Goal: Task Accomplishment & Management: Manage account settings

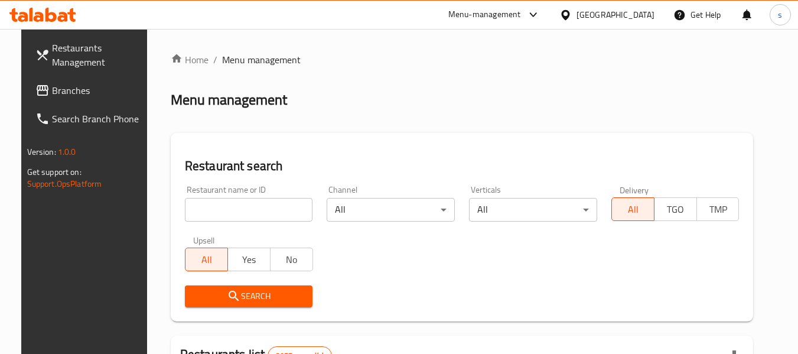
click at [55, 92] on span "Branches" at bounding box center [98, 90] width 93 height 14
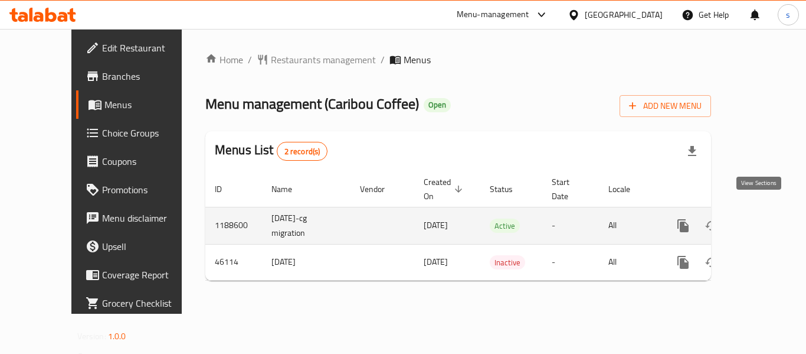
click at [762, 218] on icon "enhanced table" at bounding box center [769, 225] width 14 height 14
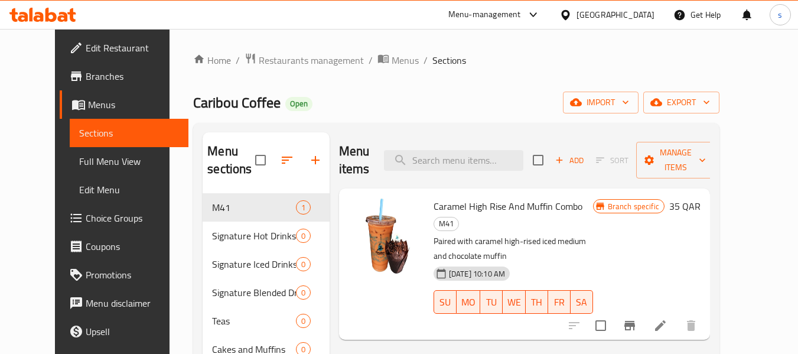
click at [60, 228] on link "Choice Groups" at bounding box center [124, 218] width 129 height 28
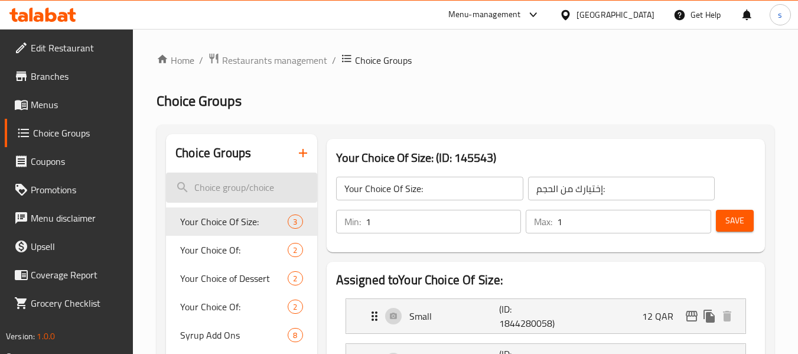
click at [246, 187] on input "search" at bounding box center [241, 187] width 151 height 30
paste input "Drink additives"
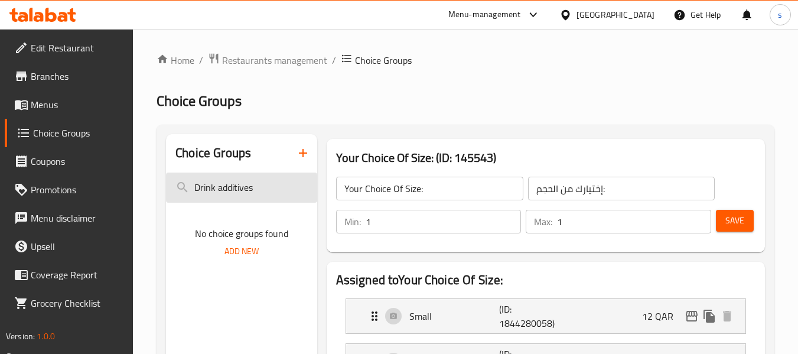
click at [220, 194] on input "Drink additives" at bounding box center [241, 187] width 151 height 30
click at [221, 194] on input "Drink additives" at bounding box center [241, 187] width 151 height 30
click at [223, 193] on input "Drink additives" at bounding box center [241, 187] width 151 height 30
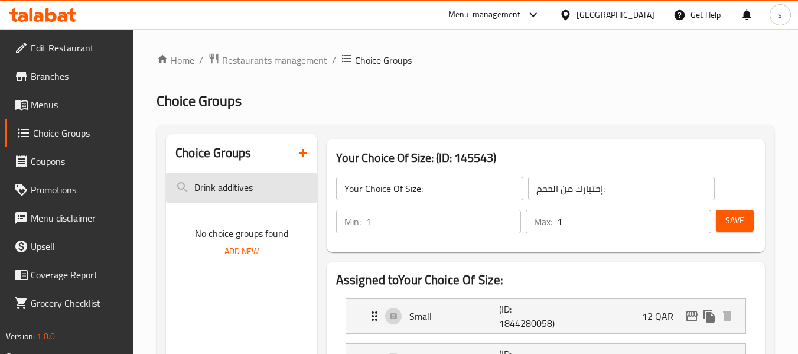
click at [223, 193] on input "Drink additives" at bounding box center [241, 187] width 151 height 30
paste input "Add-on"
click at [210, 183] on input "Add-ons" at bounding box center [241, 187] width 151 height 30
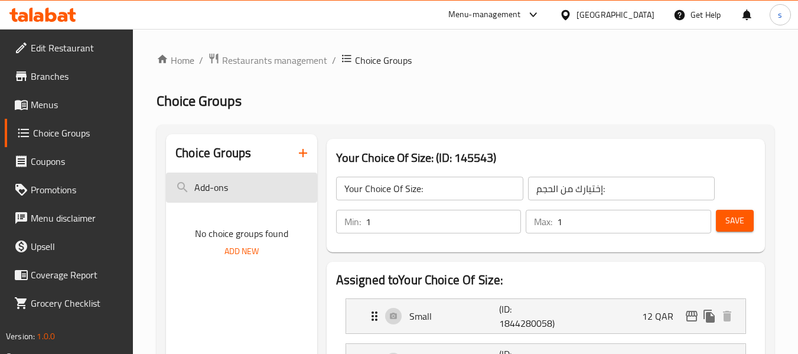
click at [210, 182] on input "Add-ons" at bounding box center [241, 187] width 151 height 30
paste input "Select milk"
click at [215, 185] on input "Select milk" at bounding box center [241, 187] width 151 height 30
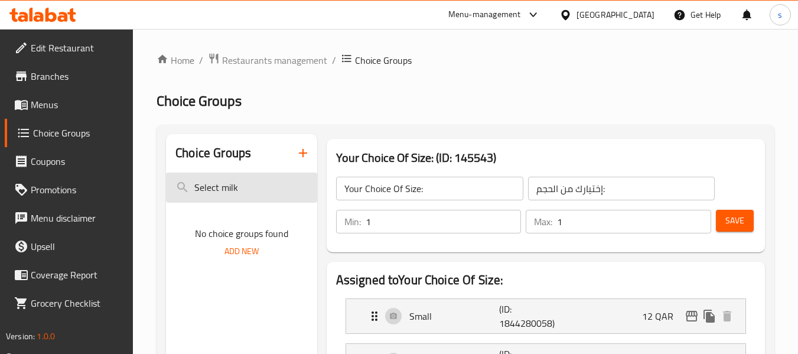
click at [215, 185] on input "Select milk" at bounding box center [241, 187] width 151 height 30
paste input "Drink additives"
click at [207, 188] on input "Drink additives" at bounding box center [241, 187] width 151 height 30
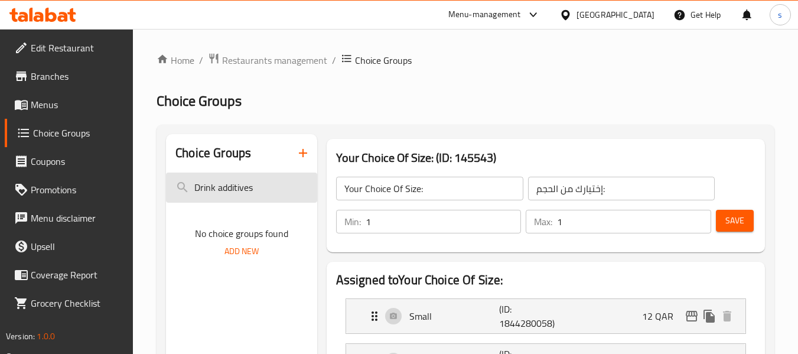
paste input "Add-on"
click at [207, 186] on input "Add-ons" at bounding box center [241, 187] width 151 height 30
click at [208, 186] on input "Add-ons" at bounding box center [241, 187] width 151 height 30
paste input "Select milk"
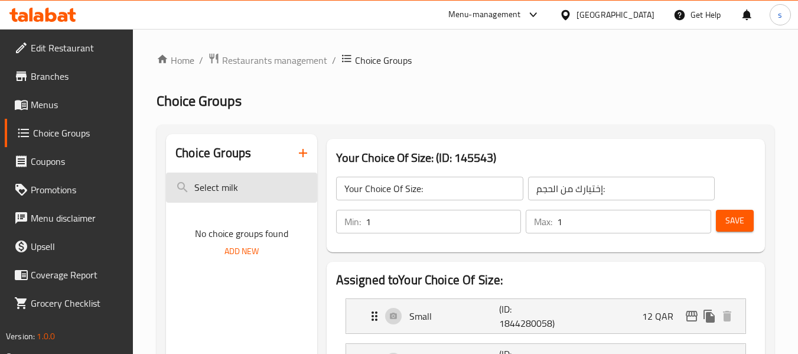
click at [205, 189] on input "Select milk" at bounding box center [241, 187] width 151 height 30
paste input "Roasted Marshmallow Syrup"
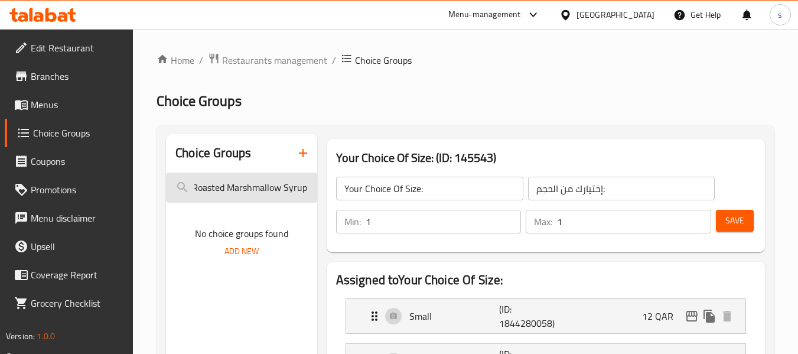
click at [265, 195] on input "Roasted Marshmallow Syrup" at bounding box center [241, 187] width 151 height 30
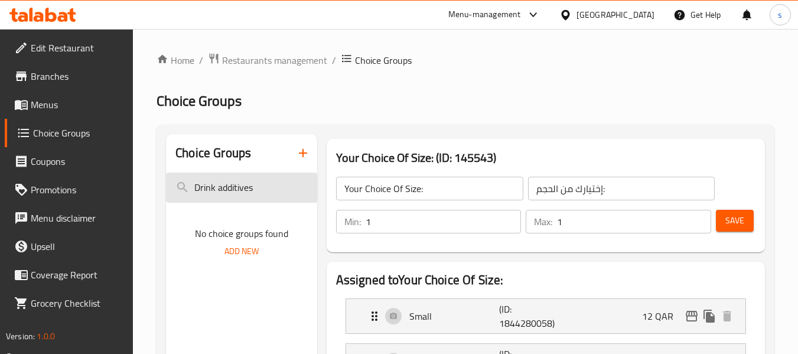
click at [265, 195] on input "Drink additives" at bounding box center [241, 187] width 151 height 30
click at [266, 141] on div "Choice Groups" at bounding box center [241, 153] width 151 height 38
click at [230, 189] on input "Drink additives" at bounding box center [241, 187] width 151 height 30
click at [230, 188] on input "Drink additives" at bounding box center [241, 187] width 151 height 30
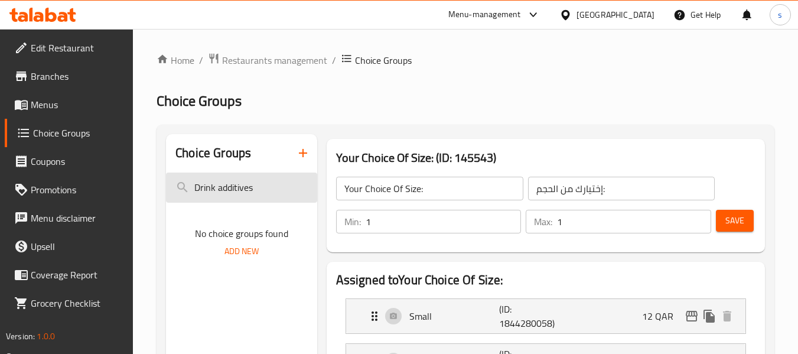
type input "Drink aditives"
click at [234, 182] on input "Drink aditives" at bounding box center [241, 187] width 151 height 30
click at [234, 181] on input "Drink aditives" at bounding box center [241, 187] width 151 height 30
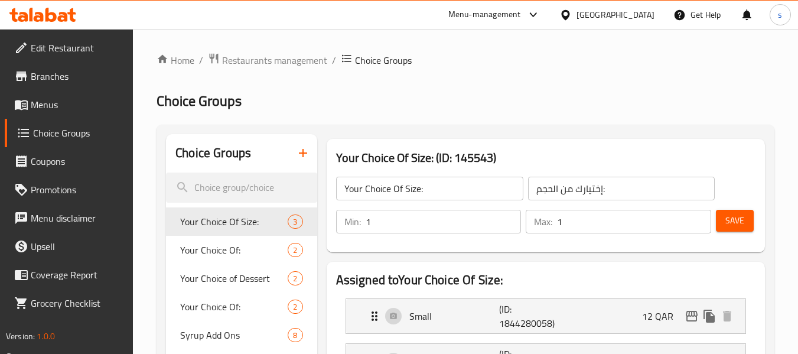
click at [219, 169] on div "Choice Groups" at bounding box center [241, 153] width 151 height 38
click at [218, 187] on input "search" at bounding box center [241, 187] width 151 height 30
paste input "Drink"
type input "Drink"
click at [208, 192] on input "search" at bounding box center [241, 187] width 151 height 30
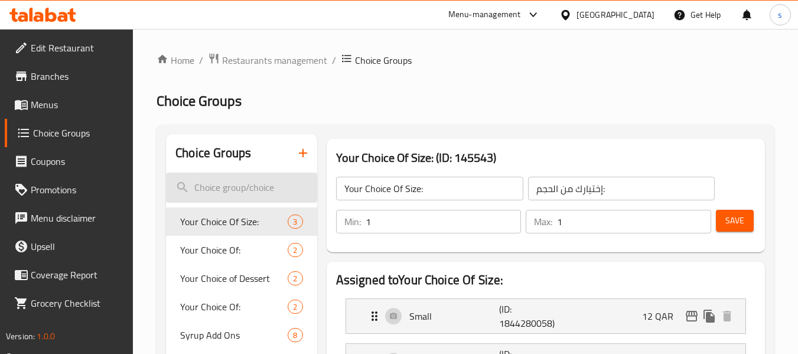
paste input "additives"
type input "additives"
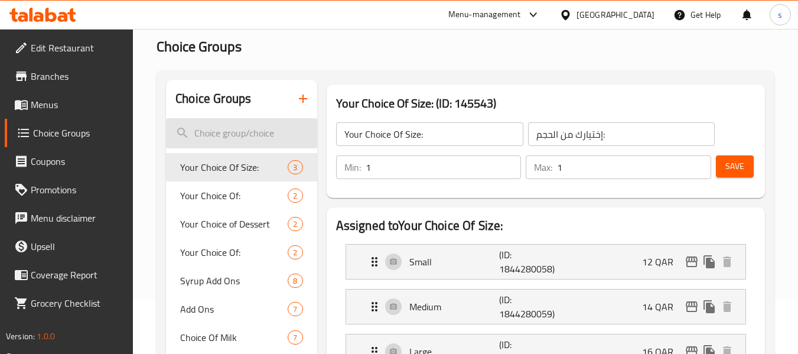
scroll to position [177, 0]
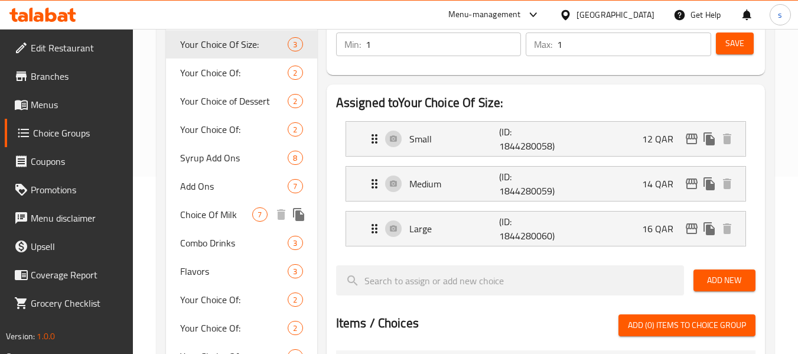
click at [221, 220] on span "Choice Of Milk" at bounding box center [216, 214] width 72 height 14
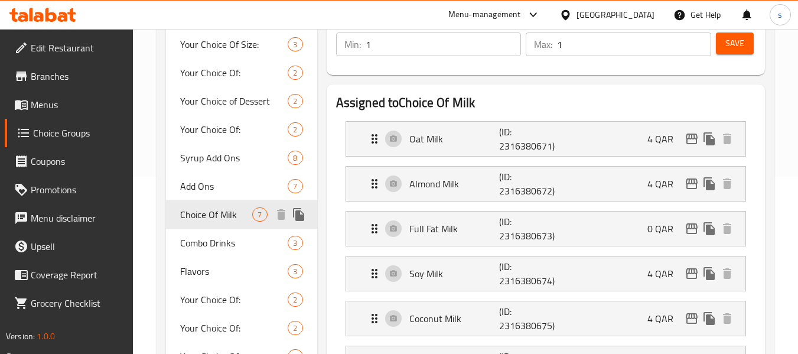
type input "Choice Of Milk"
type input "اختيار حليب"
click at [224, 182] on span "Add Ons" at bounding box center [216, 186] width 72 height 14
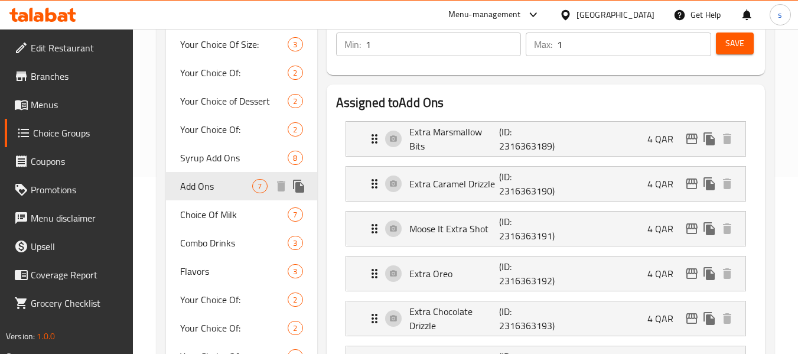
type input "Add Ons"
type input "إضافات"
type input "0"
type input "7"
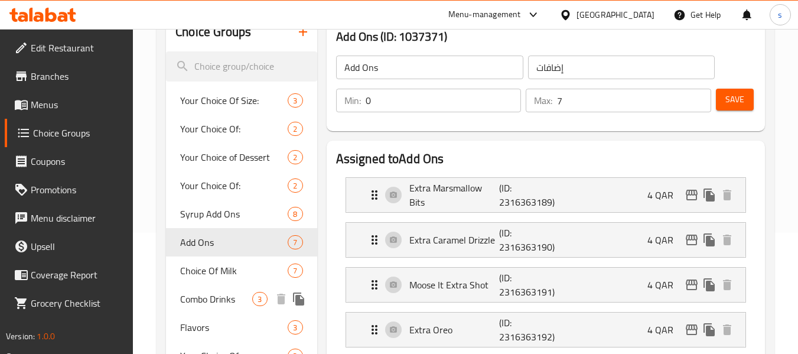
scroll to position [118, 0]
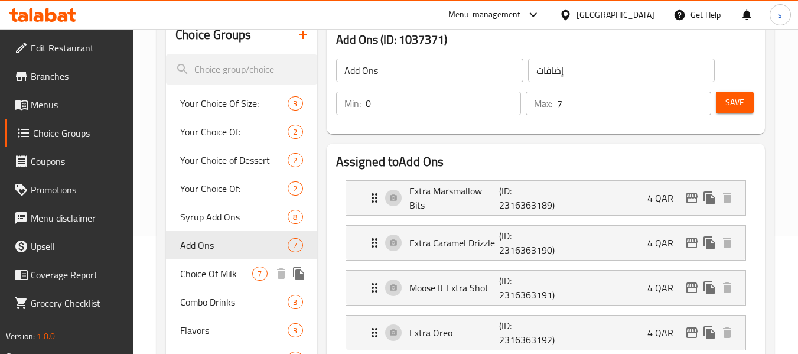
click at [226, 279] on span "Choice Of Milk" at bounding box center [216, 273] width 72 height 14
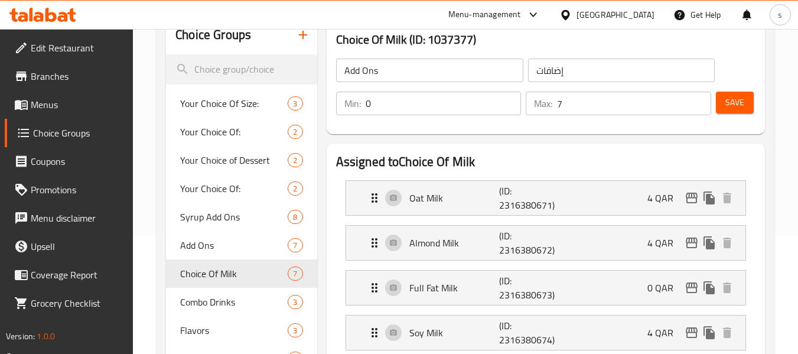
type input "Choice Of Milk"
type input "اختيار حليب"
type input "1"
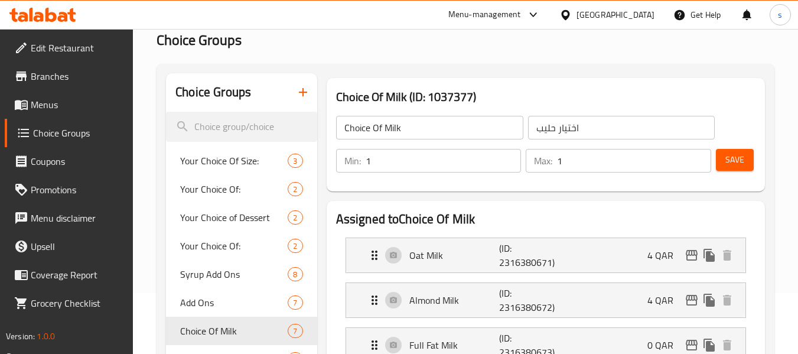
scroll to position [0, 0]
